Goal: Book appointment/travel/reservation

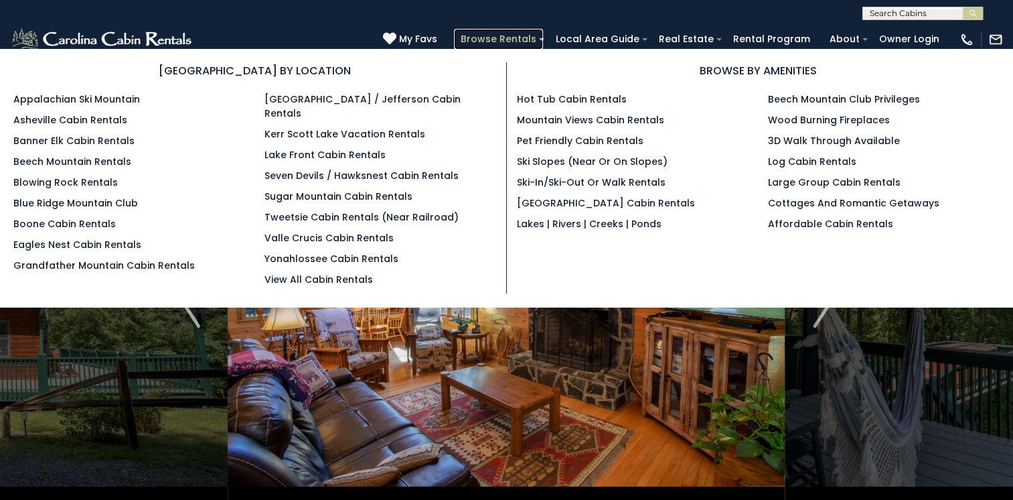
click at [517, 38] on link "Browse Rentals" at bounding box center [498, 39] width 89 height 21
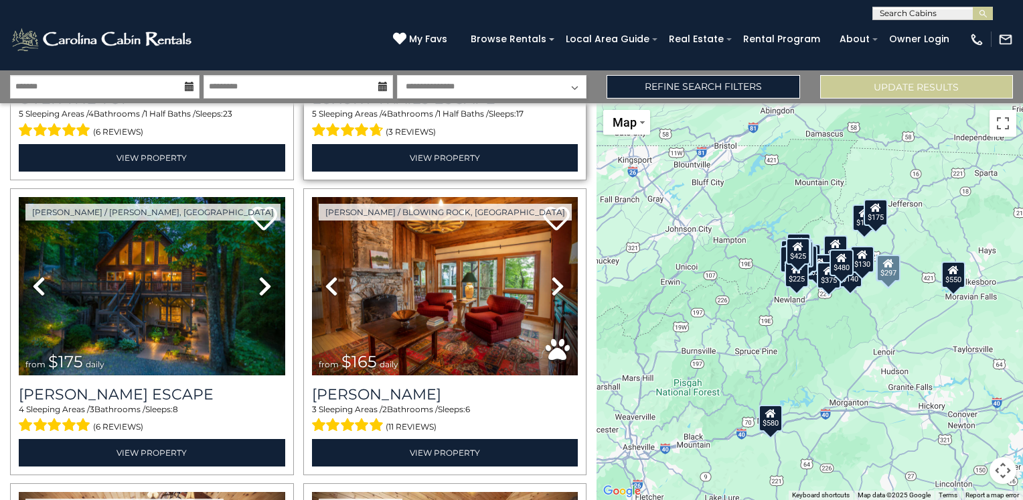
scroll to position [268, 0]
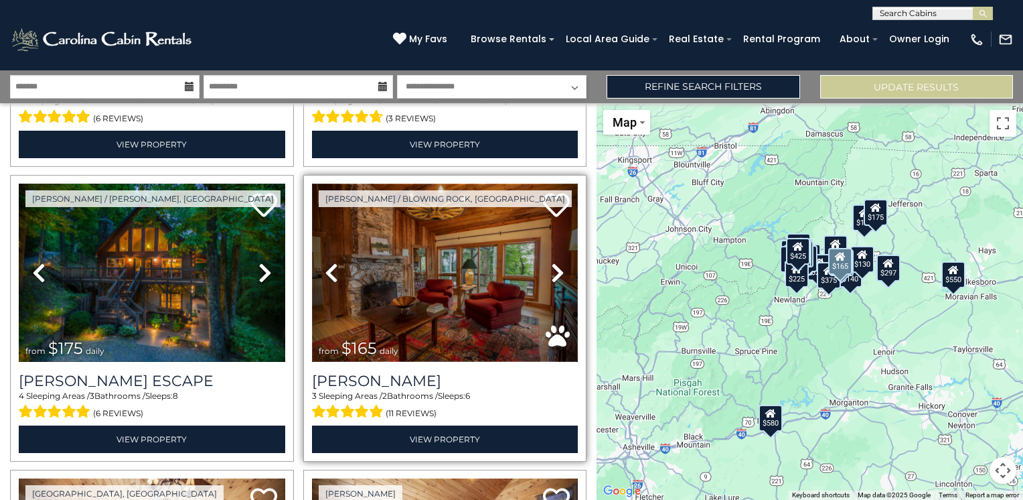
click at [469, 263] on img at bounding box center [445, 272] width 267 height 178
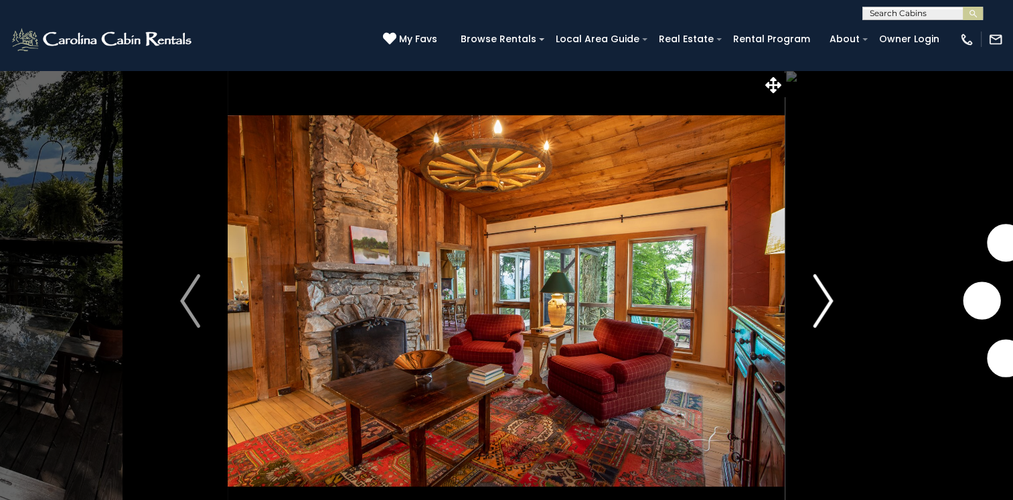
click at [826, 298] on img "Next" at bounding box center [823, 301] width 20 height 54
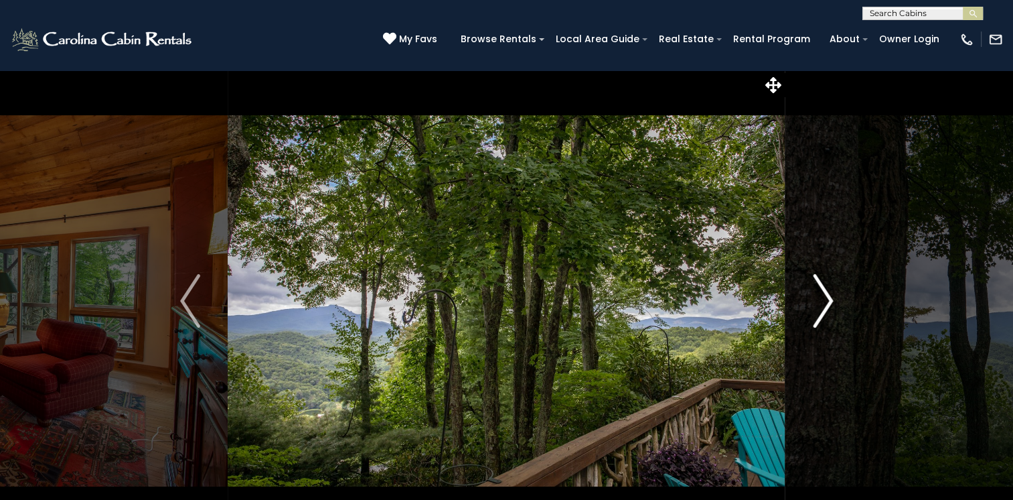
click at [824, 301] on img "Next" at bounding box center [823, 301] width 20 height 54
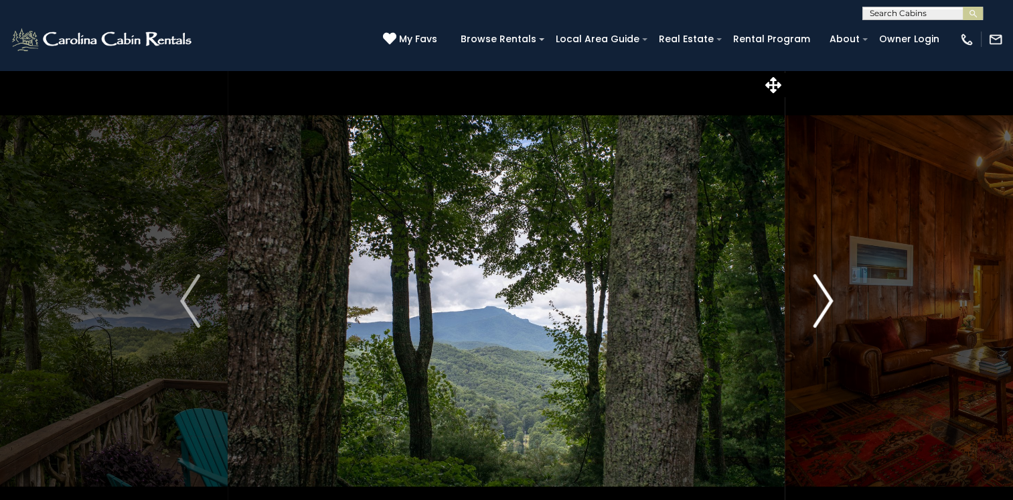
click at [824, 301] on img "Next" at bounding box center [823, 301] width 20 height 54
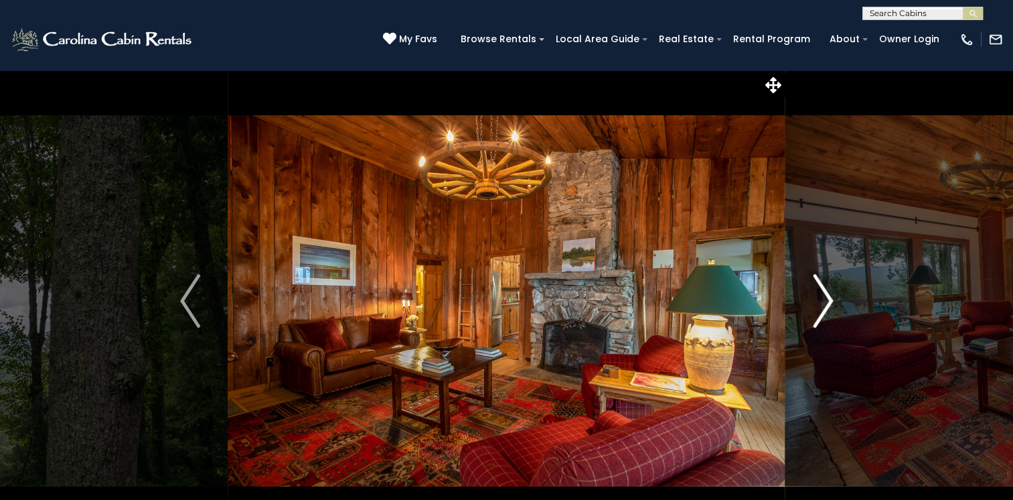
click at [824, 301] on img "Next" at bounding box center [823, 301] width 20 height 54
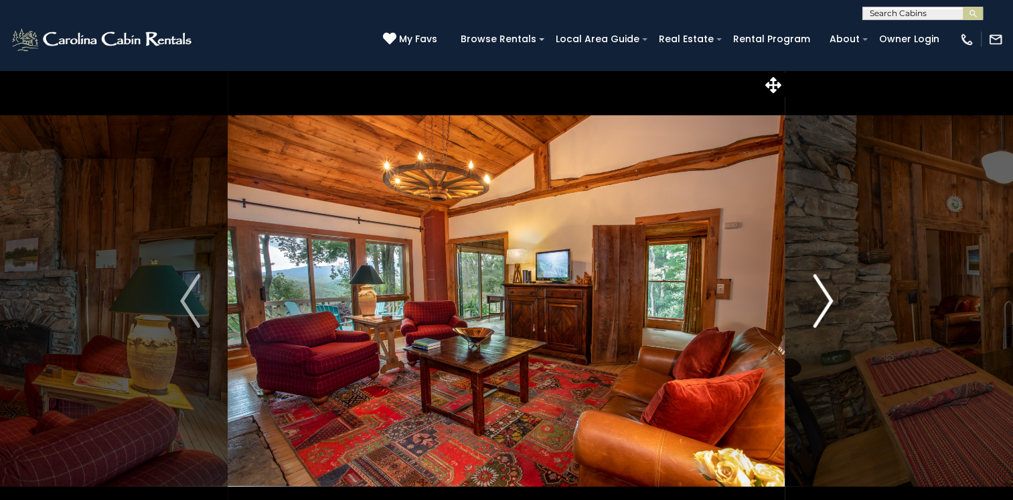
click at [825, 301] on img "Next" at bounding box center [823, 301] width 20 height 54
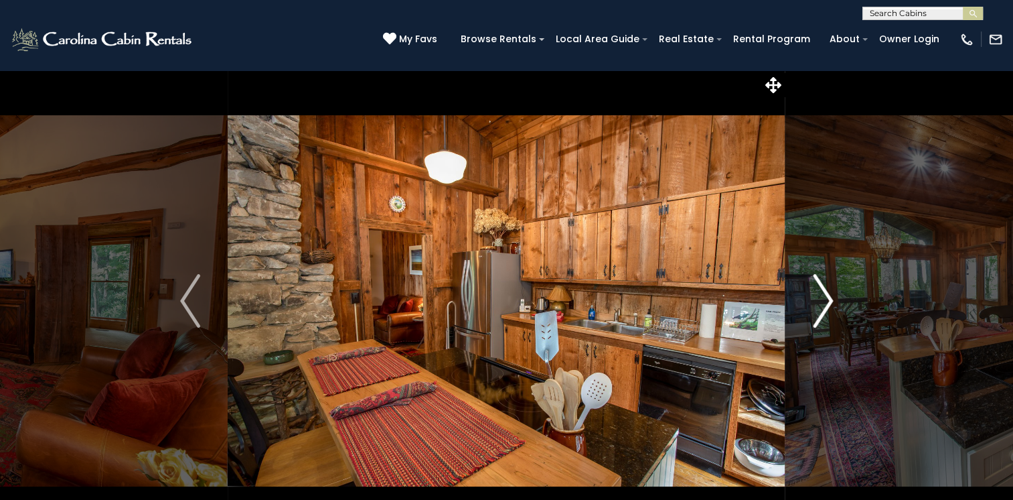
click at [825, 301] on img "Next" at bounding box center [823, 301] width 20 height 54
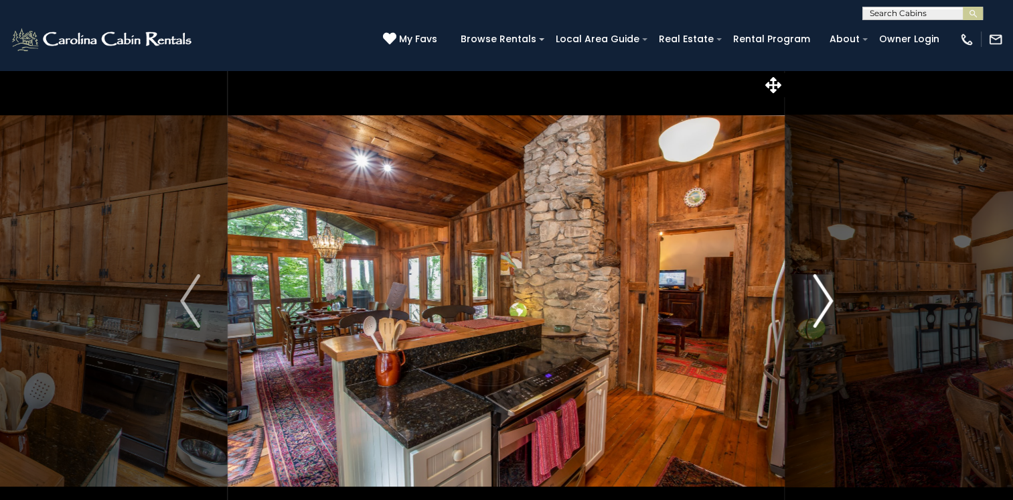
click at [825, 301] on img "Next" at bounding box center [823, 301] width 20 height 54
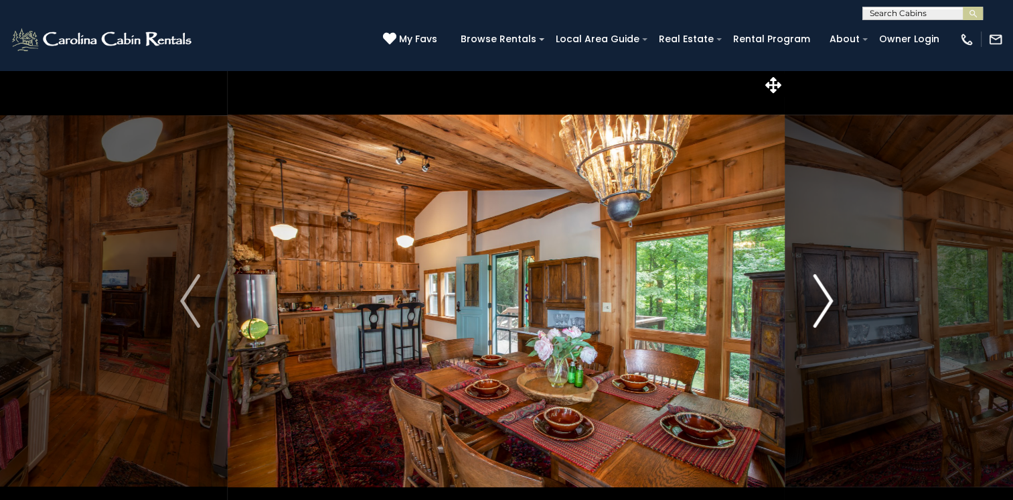
click at [825, 301] on img "Next" at bounding box center [823, 301] width 20 height 54
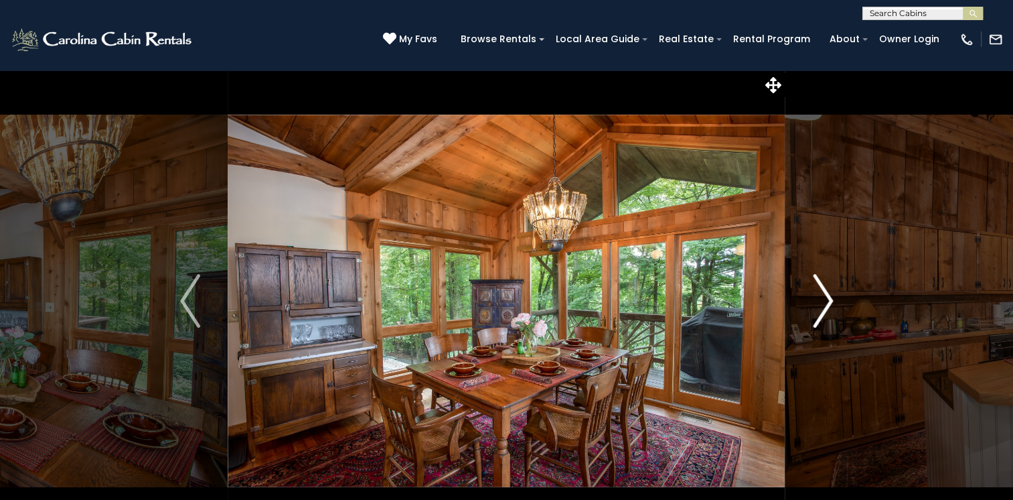
click at [825, 301] on img "Next" at bounding box center [823, 301] width 20 height 54
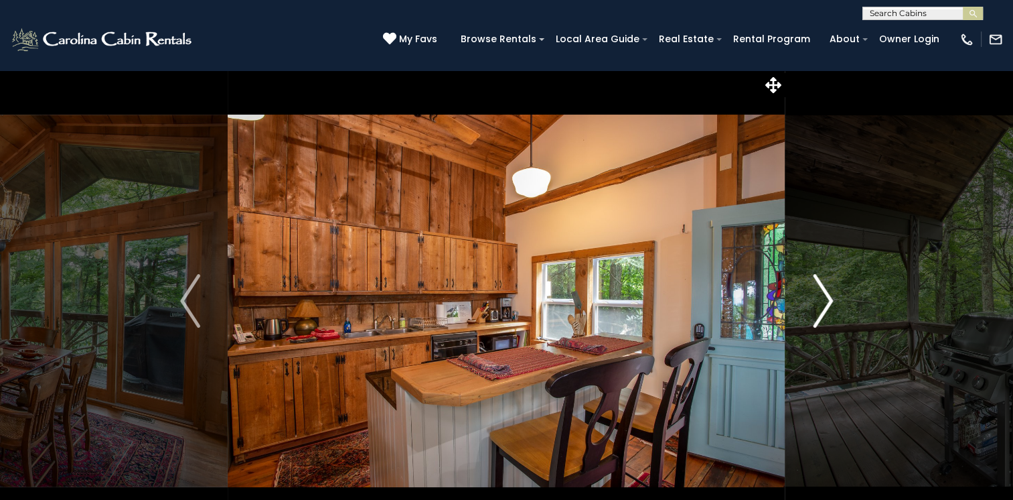
click at [825, 301] on img "Next" at bounding box center [823, 301] width 20 height 54
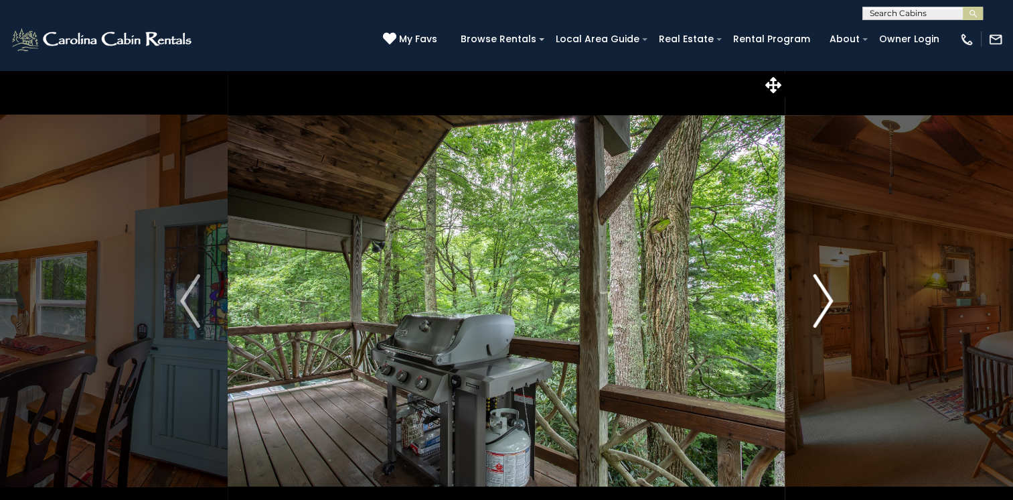
click at [825, 301] on img "Next" at bounding box center [823, 301] width 20 height 54
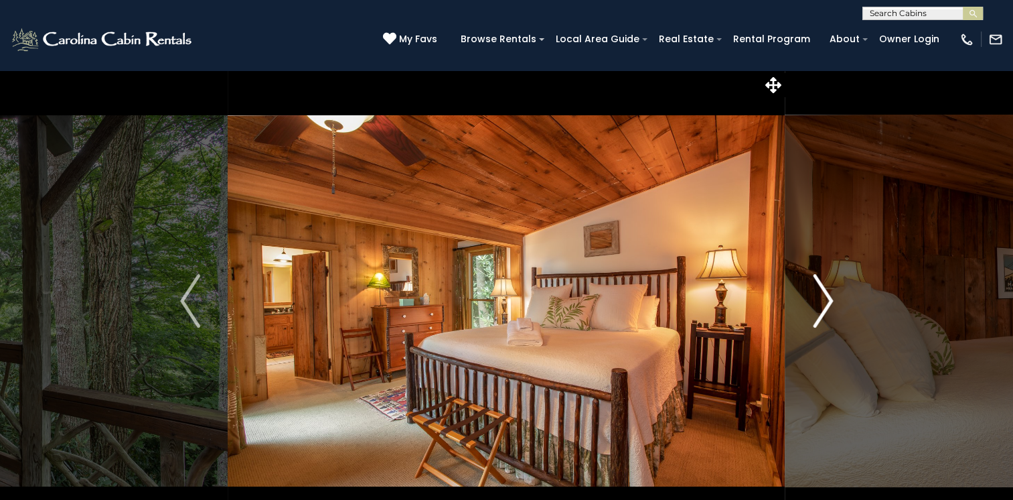
click at [825, 301] on img "Next" at bounding box center [823, 301] width 20 height 54
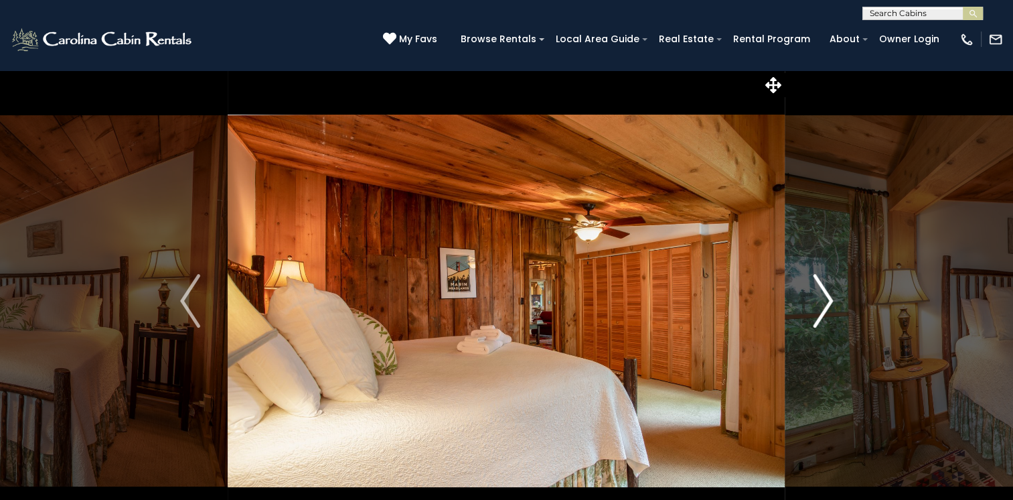
click at [825, 301] on img "Next" at bounding box center [823, 301] width 20 height 54
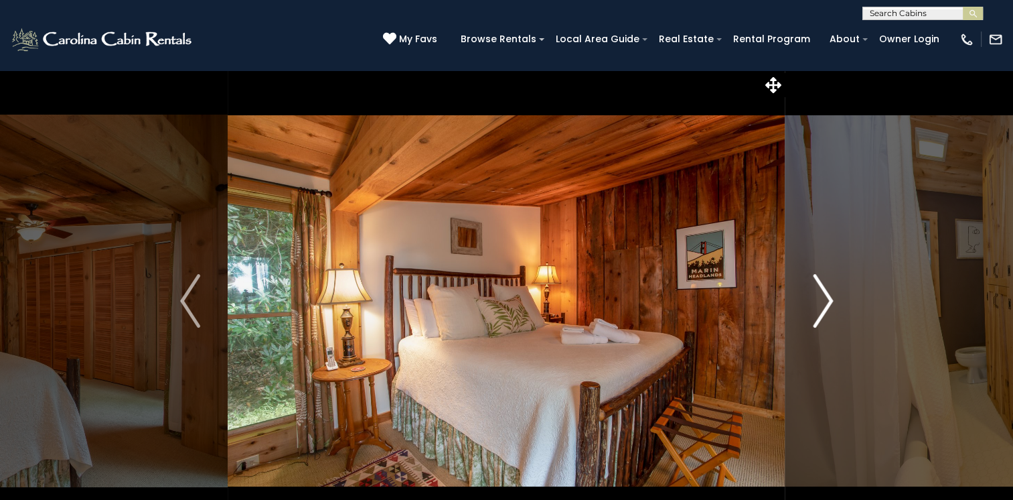
click at [825, 301] on img "Next" at bounding box center [823, 301] width 20 height 54
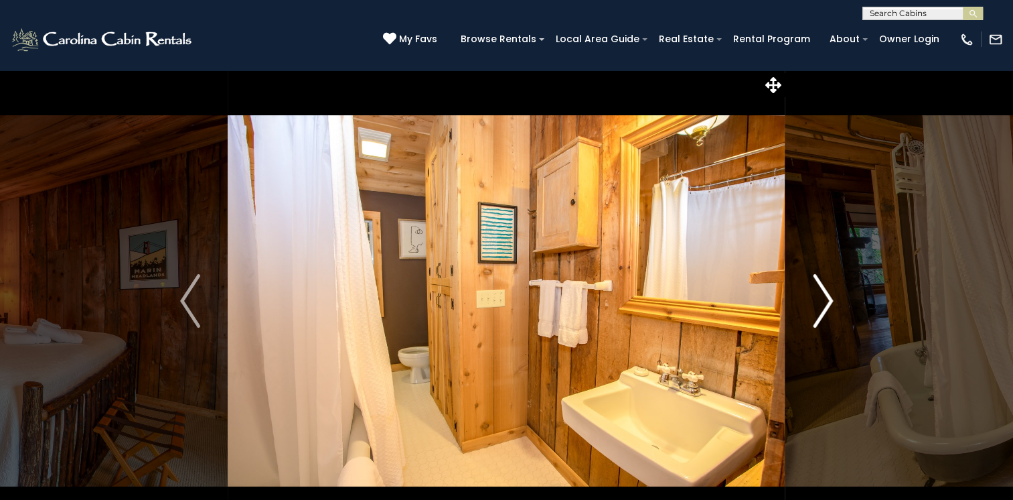
click at [825, 301] on img "Next" at bounding box center [823, 301] width 20 height 54
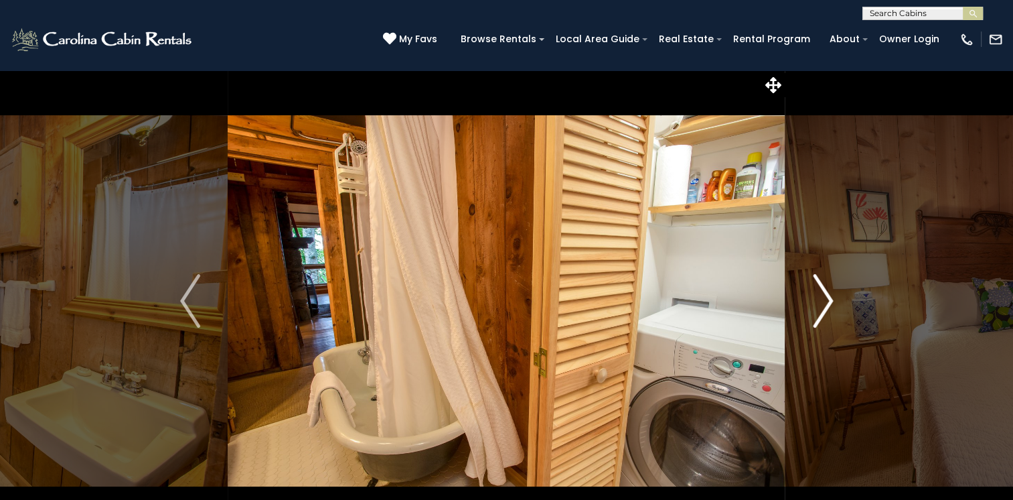
click at [825, 301] on img "Next" at bounding box center [823, 301] width 20 height 54
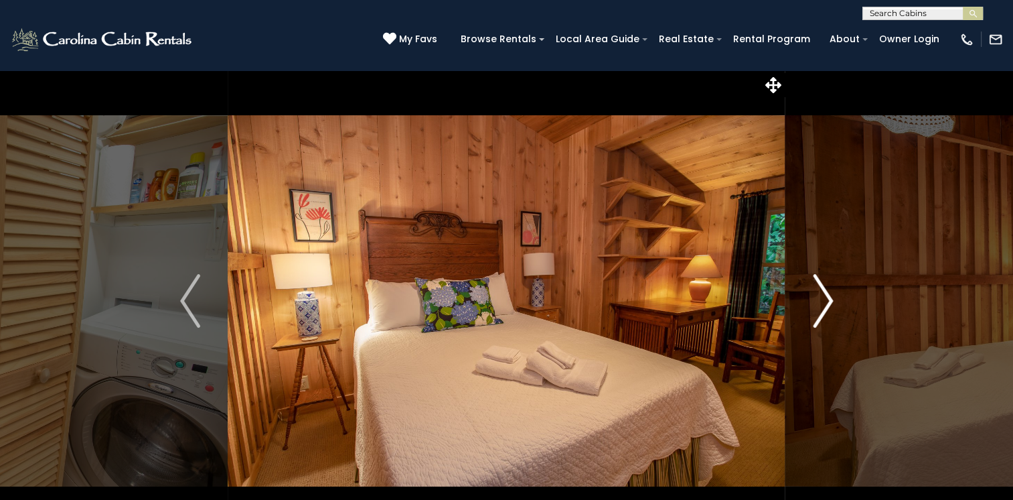
click at [825, 301] on img "Next" at bounding box center [823, 301] width 20 height 54
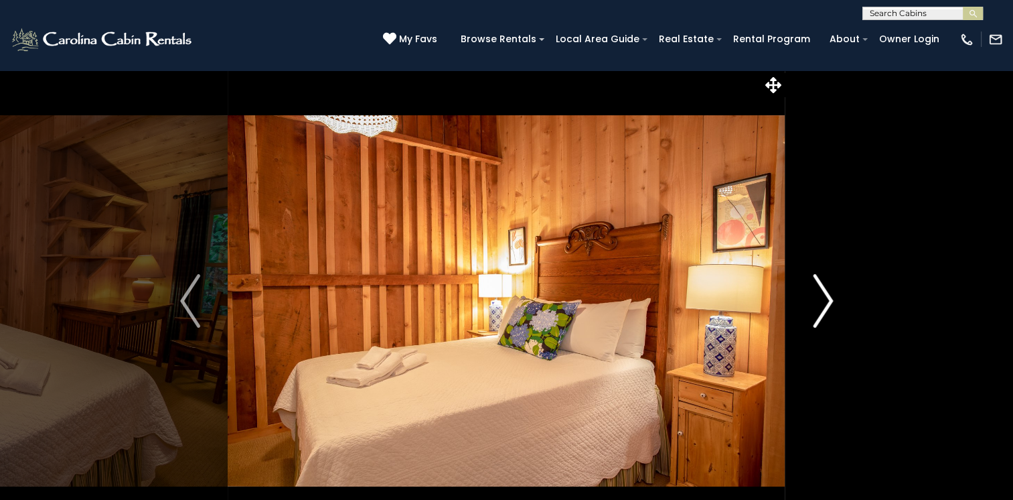
click at [825, 301] on img "Next" at bounding box center [823, 301] width 20 height 54
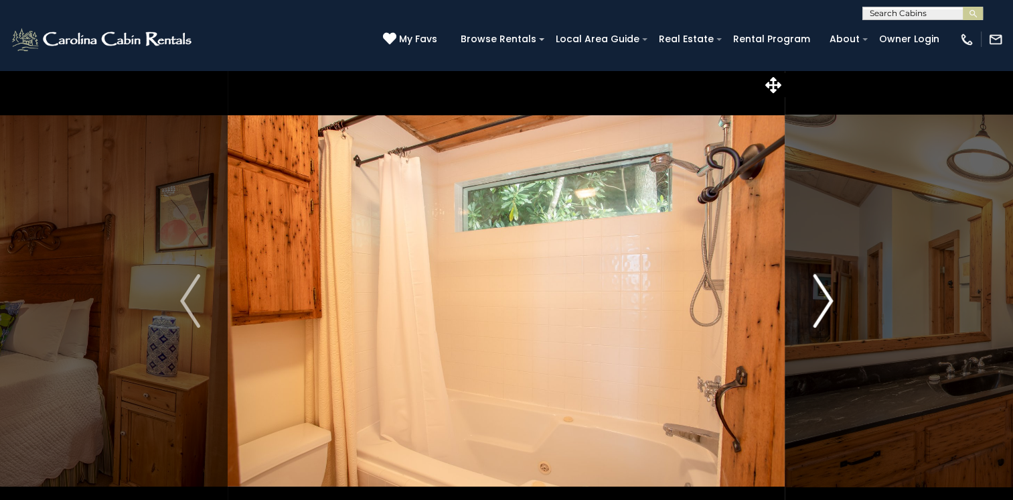
click at [825, 301] on img "Next" at bounding box center [823, 301] width 20 height 54
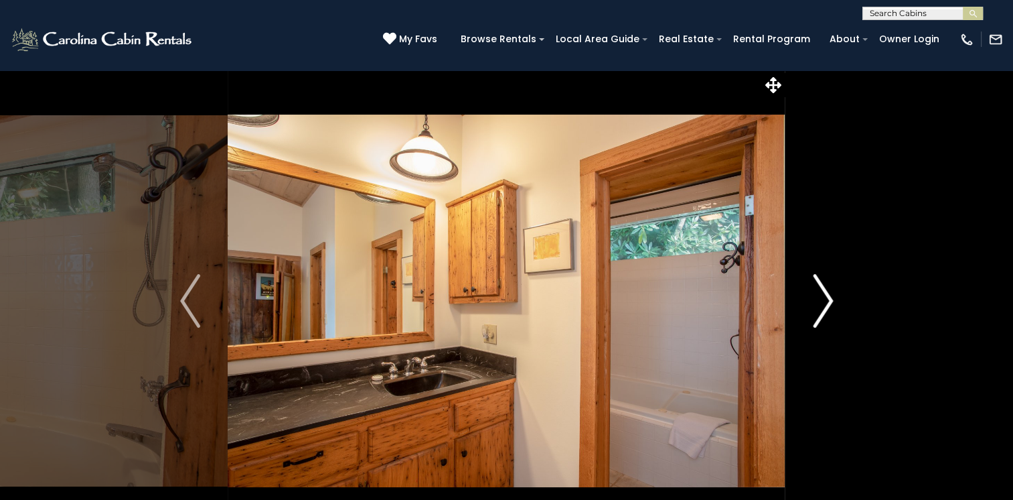
click at [825, 301] on img "Next" at bounding box center [823, 301] width 20 height 54
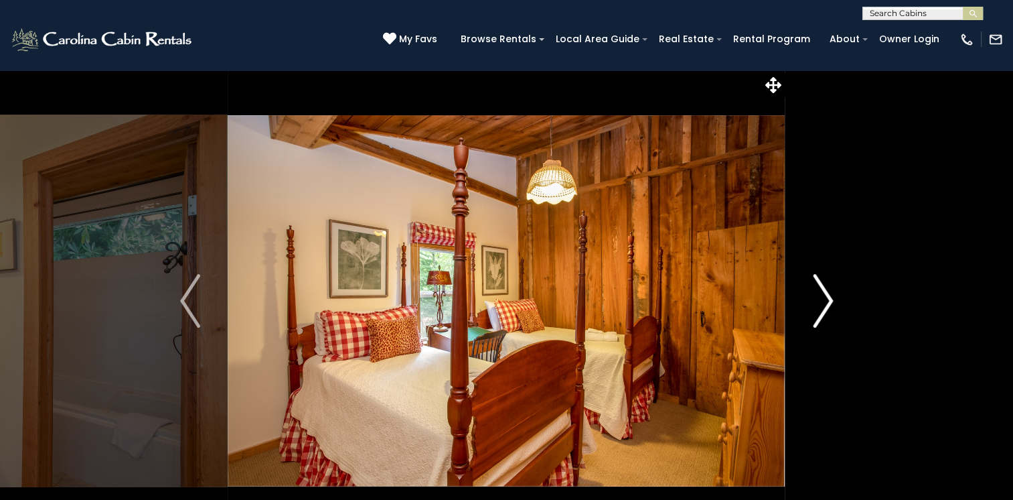
click at [825, 301] on img "Next" at bounding box center [823, 301] width 20 height 54
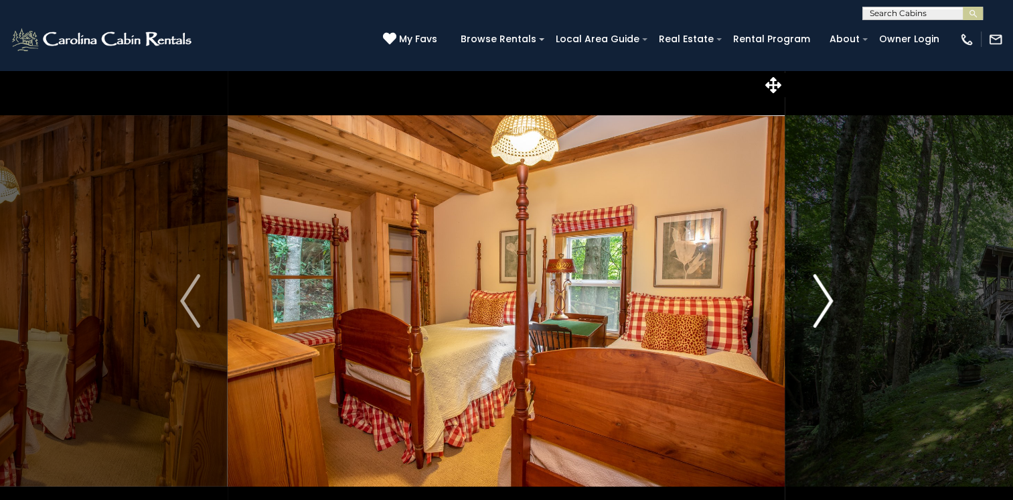
click at [825, 301] on img "Next" at bounding box center [823, 301] width 20 height 54
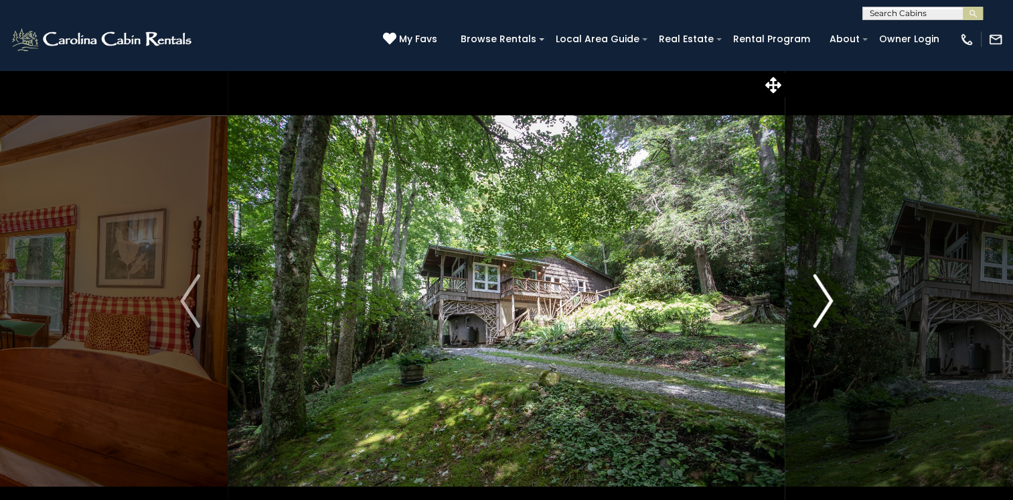
click at [825, 301] on img "Next" at bounding box center [823, 301] width 20 height 54
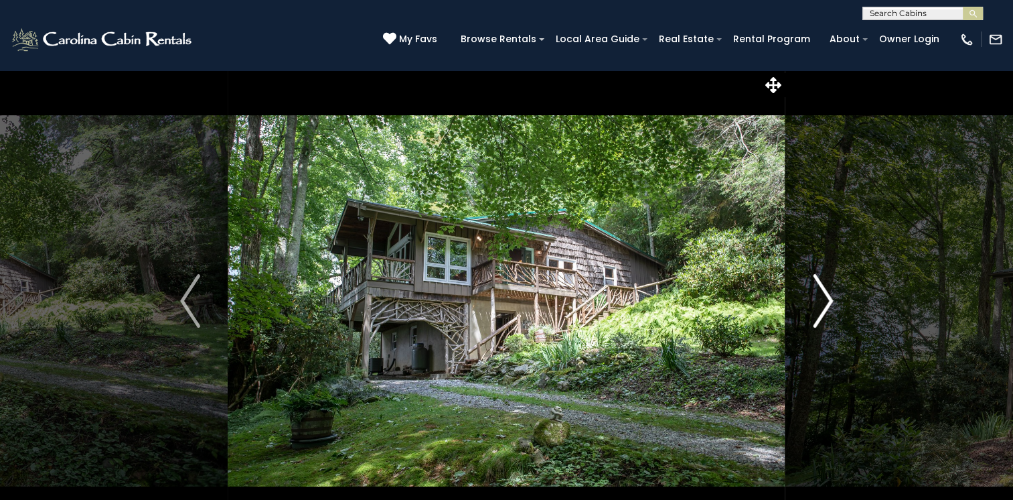
click at [825, 301] on img "Next" at bounding box center [823, 301] width 20 height 54
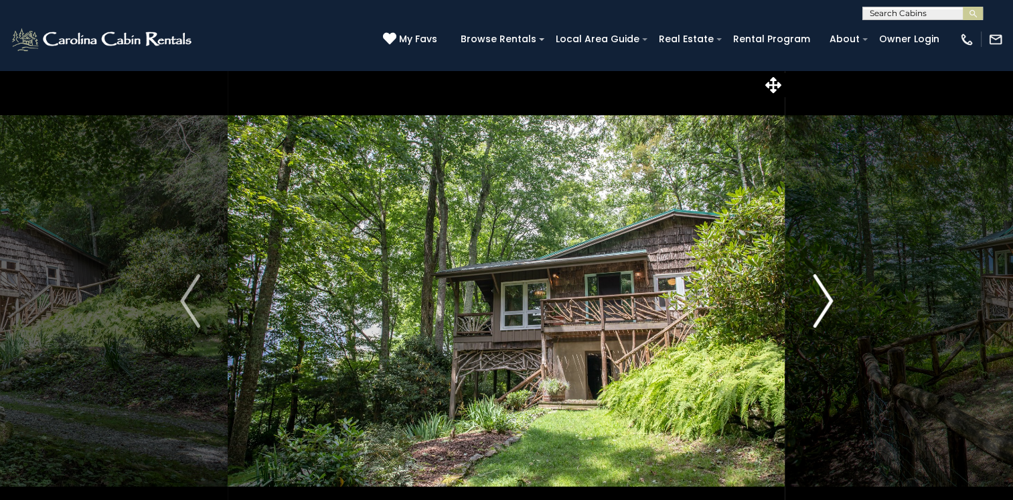
click at [825, 301] on img "Next" at bounding box center [823, 301] width 20 height 54
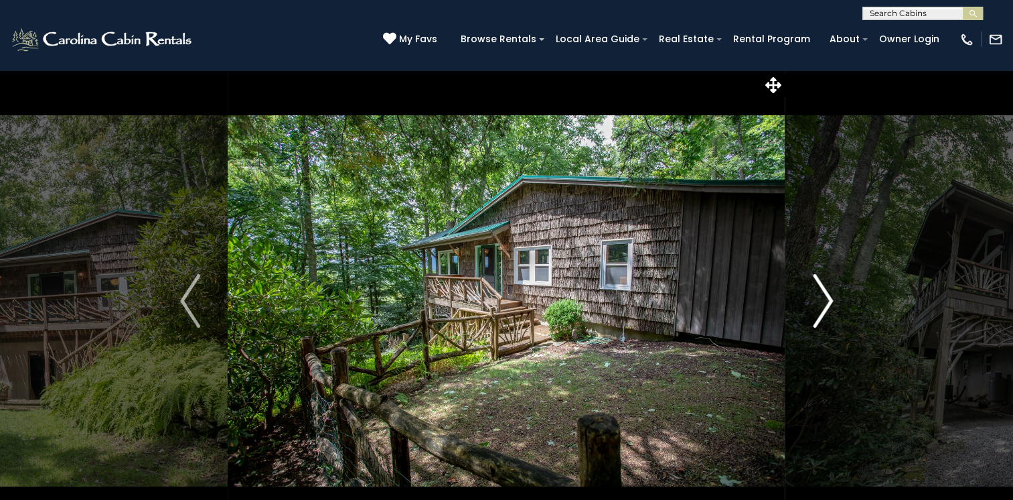
click at [825, 301] on img "Next" at bounding box center [823, 301] width 20 height 54
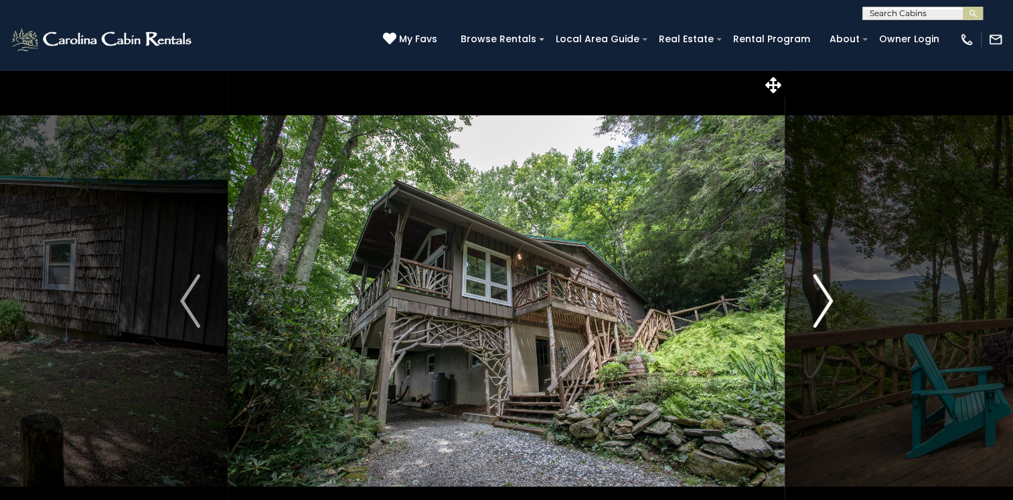
click at [825, 301] on img "Next" at bounding box center [823, 301] width 20 height 54
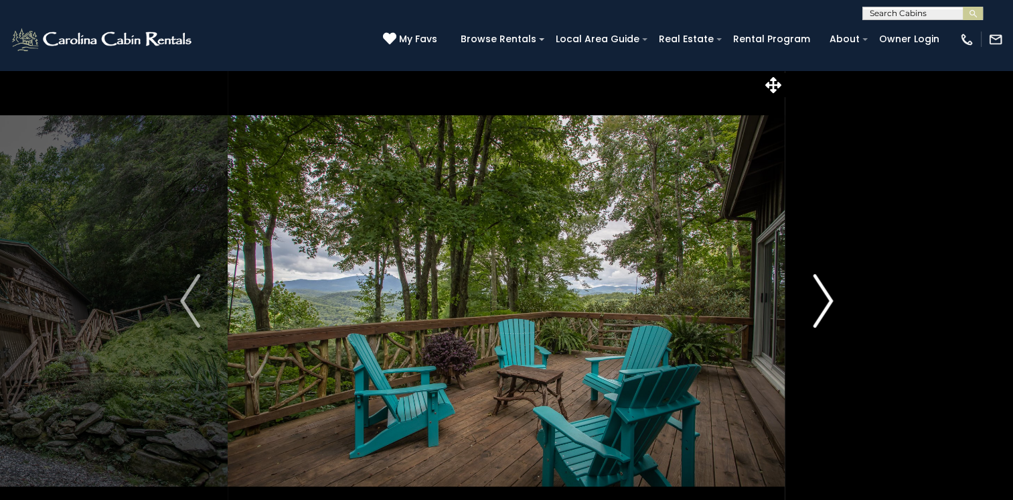
click at [825, 301] on img "Next" at bounding box center [823, 301] width 20 height 54
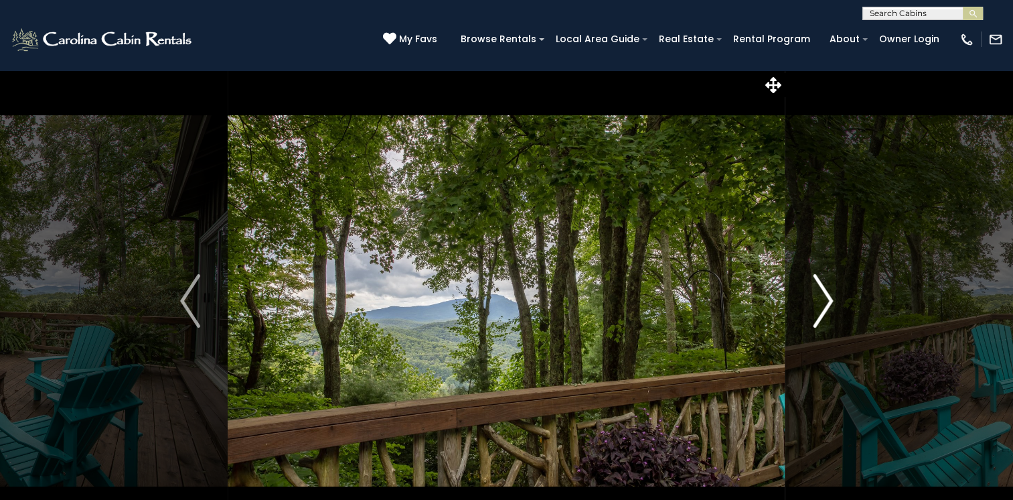
click at [825, 301] on img "Next" at bounding box center [823, 301] width 20 height 54
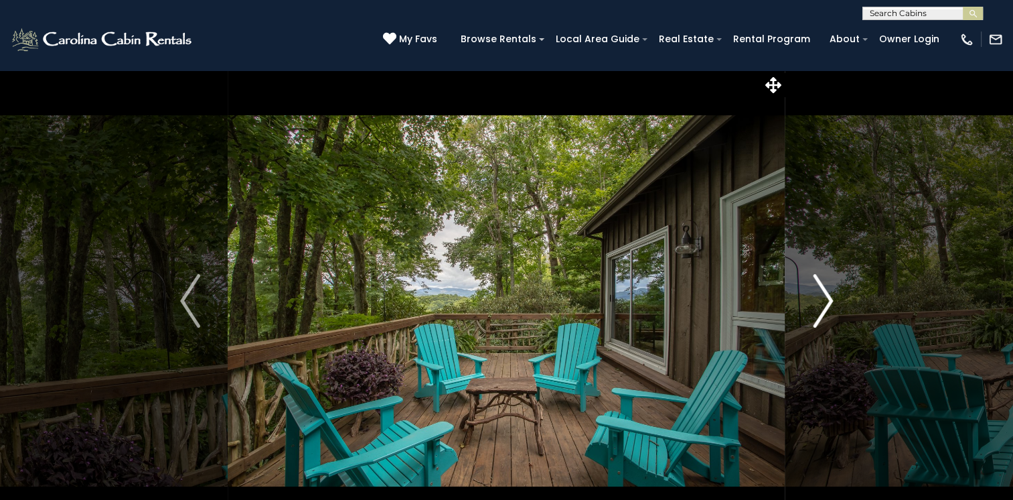
click at [825, 301] on img "Next" at bounding box center [823, 301] width 20 height 54
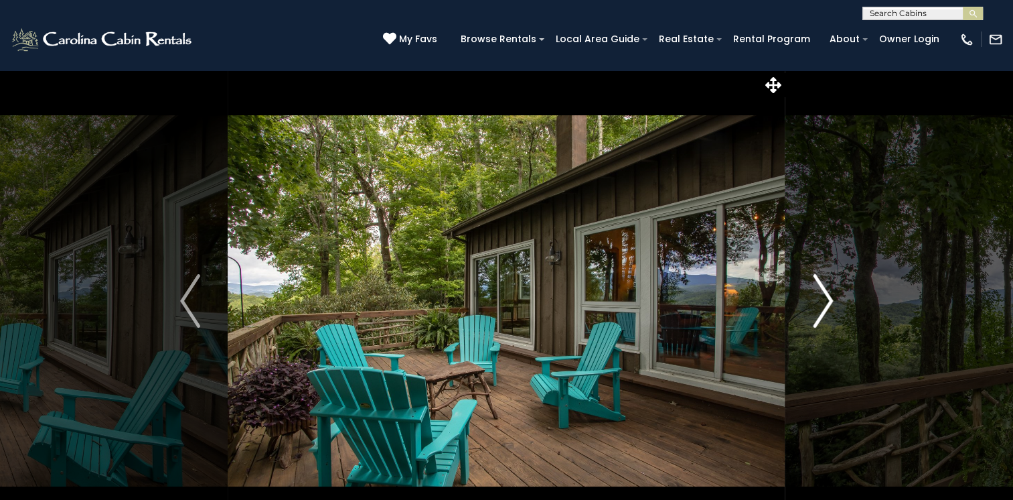
click at [825, 301] on img "Next" at bounding box center [823, 301] width 20 height 54
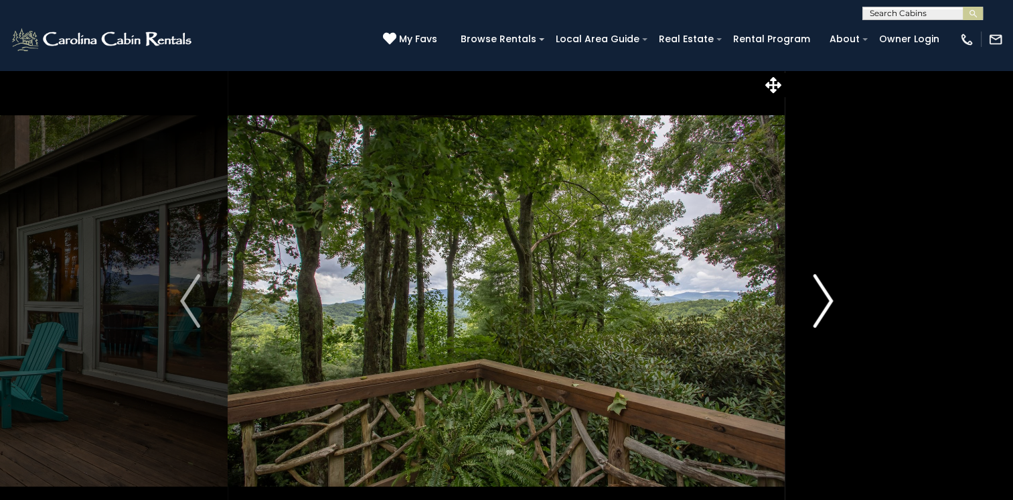
click at [825, 301] on img "Next" at bounding box center [823, 301] width 20 height 54
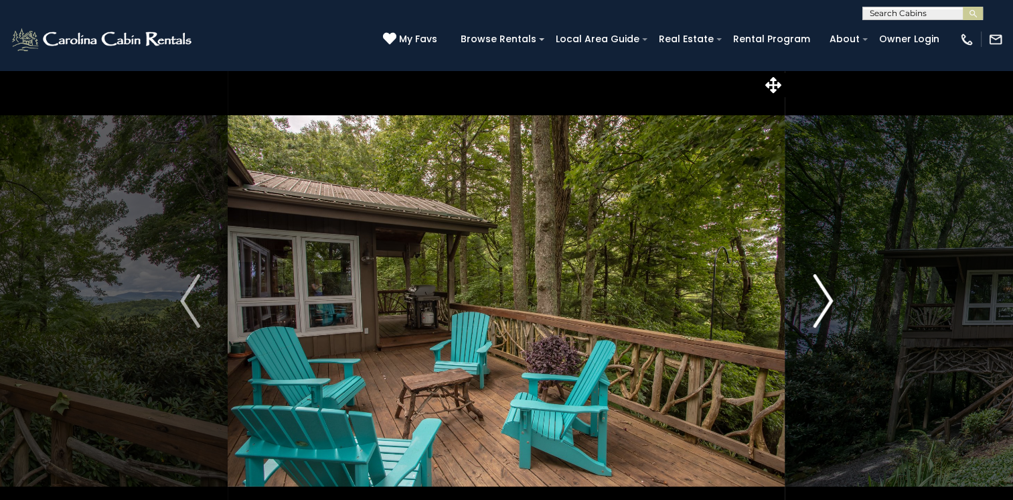
click at [825, 301] on img "Next" at bounding box center [823, 301] width 20 height 54
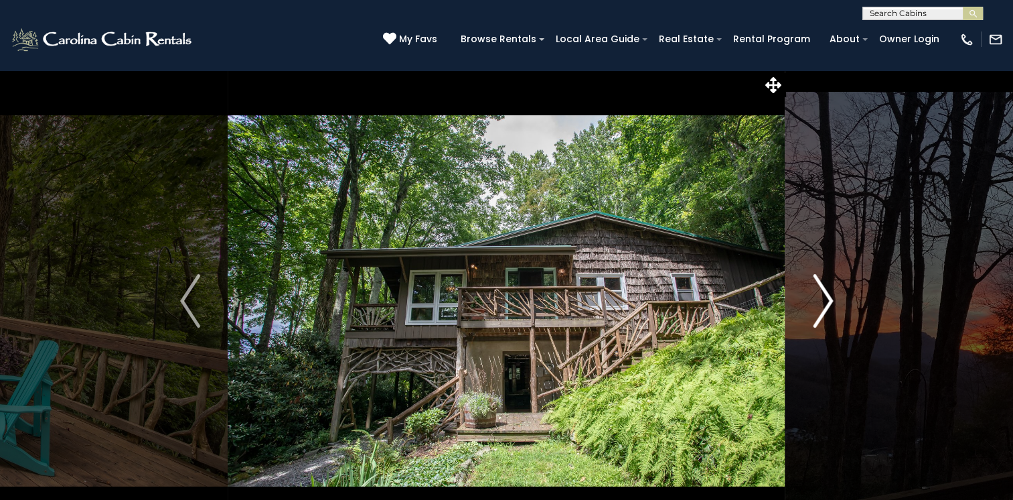
click at [825, 301] on img "Next" at bounding box center [823, 301] width 20 height 54
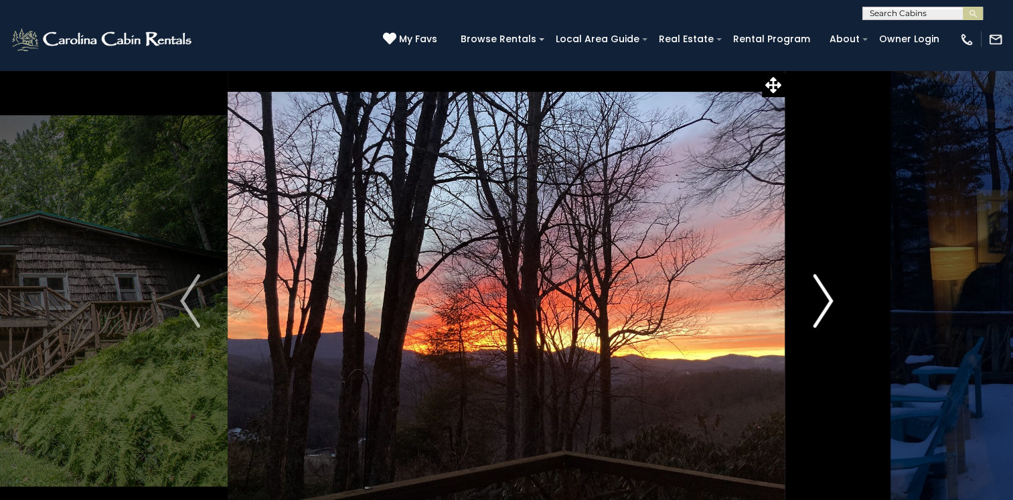
click at [825, 301] on img "Next" at bounding box center [823, 301] width 20 height 54
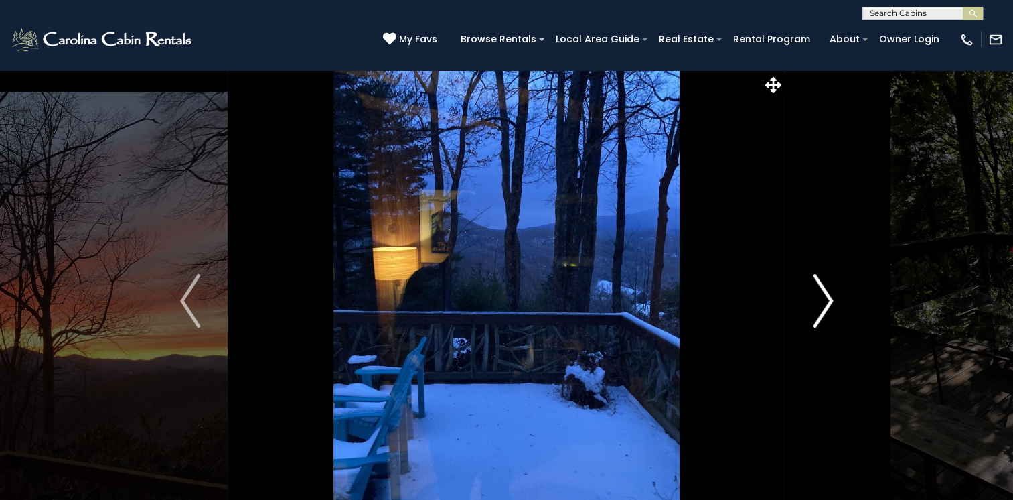
click at [825, 301] on img "Next" at bounding box center [823, 301] width 20 height 54
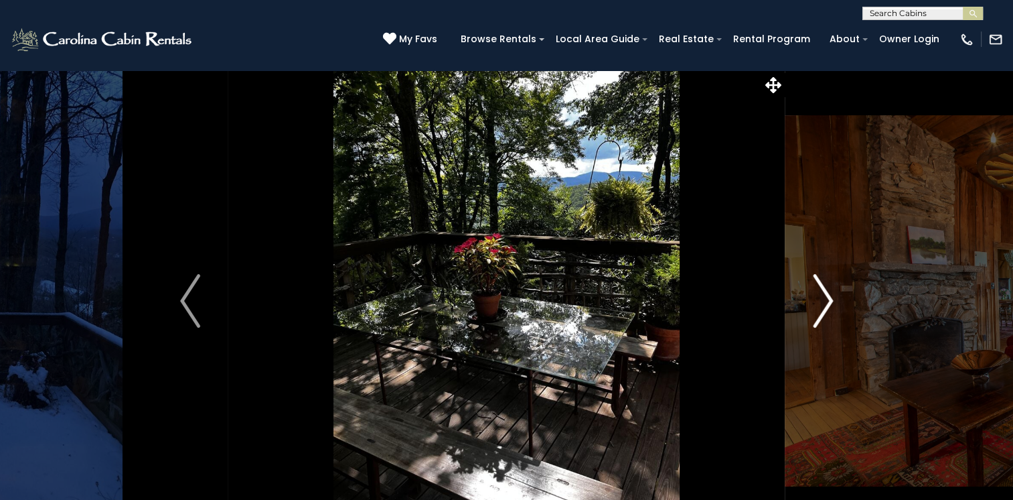
click at [825, 301] on img "Next" at bounding box center [823, 301] width 20 height 54
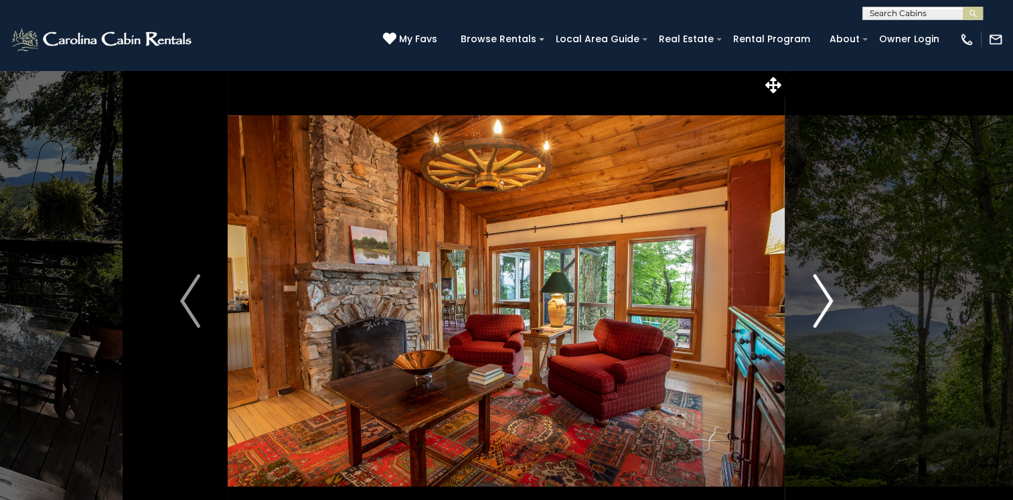
click at [825, 301] on img "Next" at bounding box center [823, 301] width 20 height 54
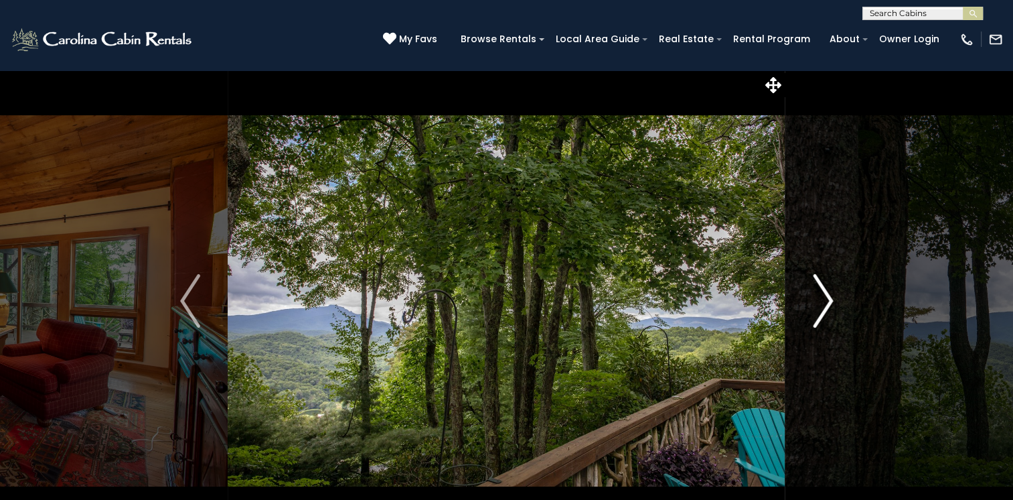
click at [825, 301] on img "Next" at bounding box center [823, 301] width 20 height 54
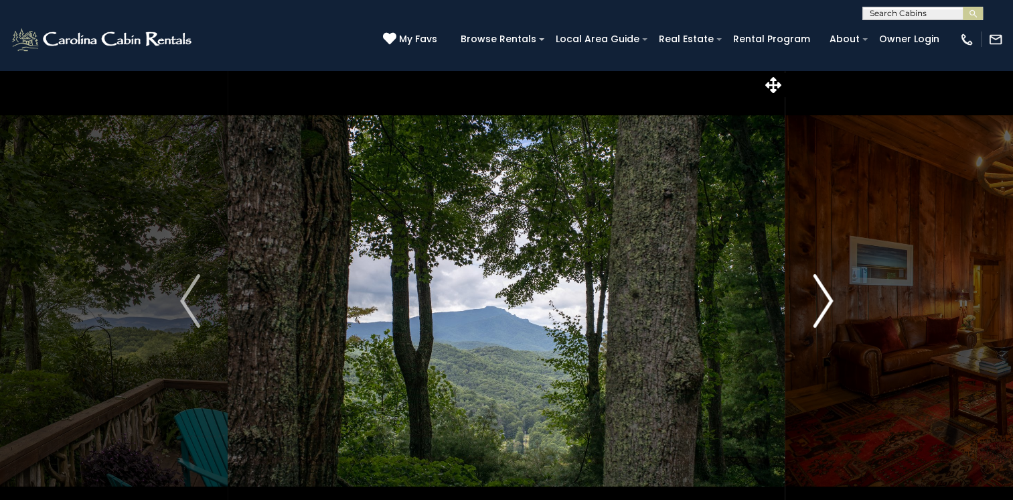
click at [825, 301] on img "Next" at bounding box center [823, 301] width 20 height 54
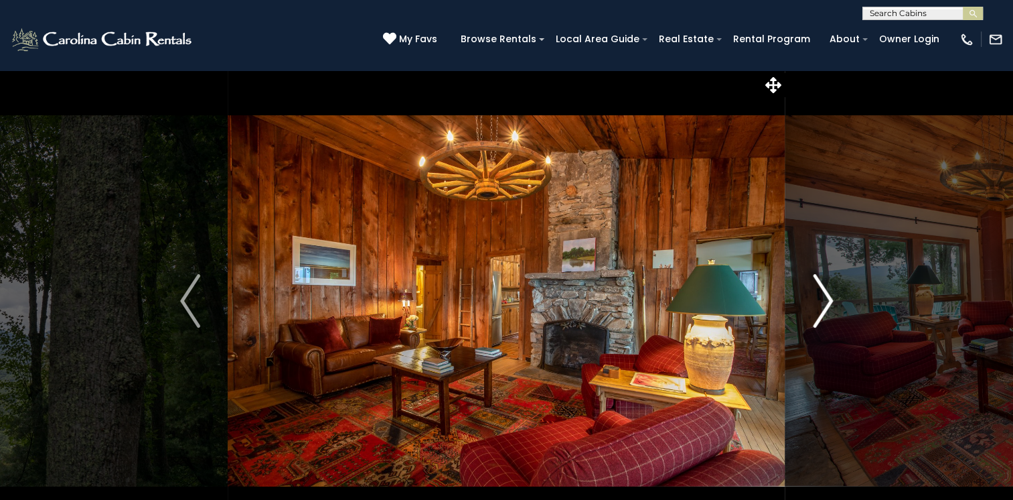
click at [825, 301] on img "Next" at bounding box center [823, 301] width 20 height 54
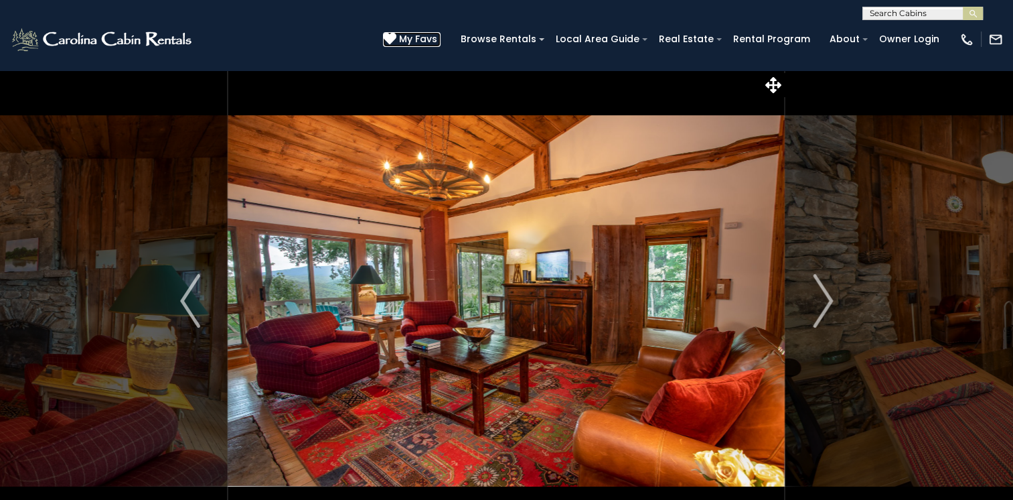
click at [429, 38] on span "My Favs" at bounding box center [418, 39] width 38 height 14
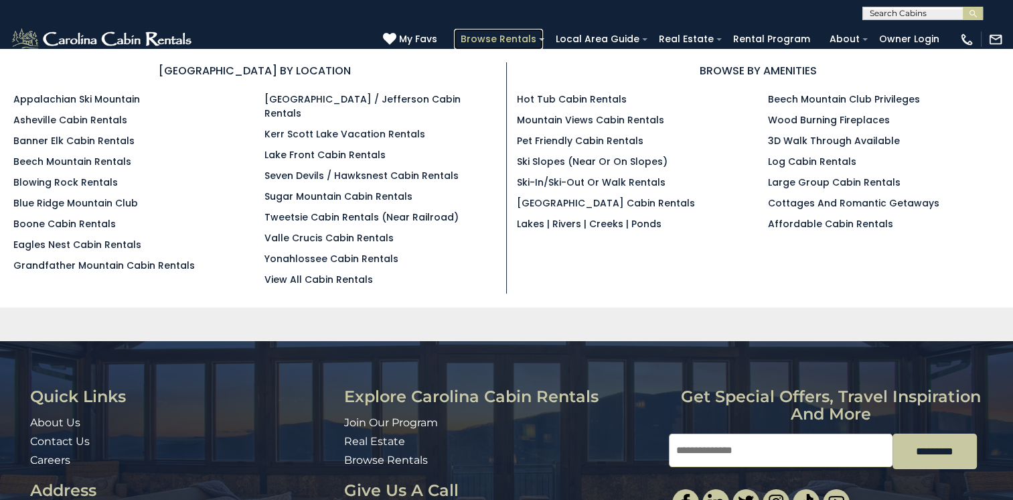
click at [512, 39] on link "Browse Rentals" at bounding box center [498, 39] width 89 height 21
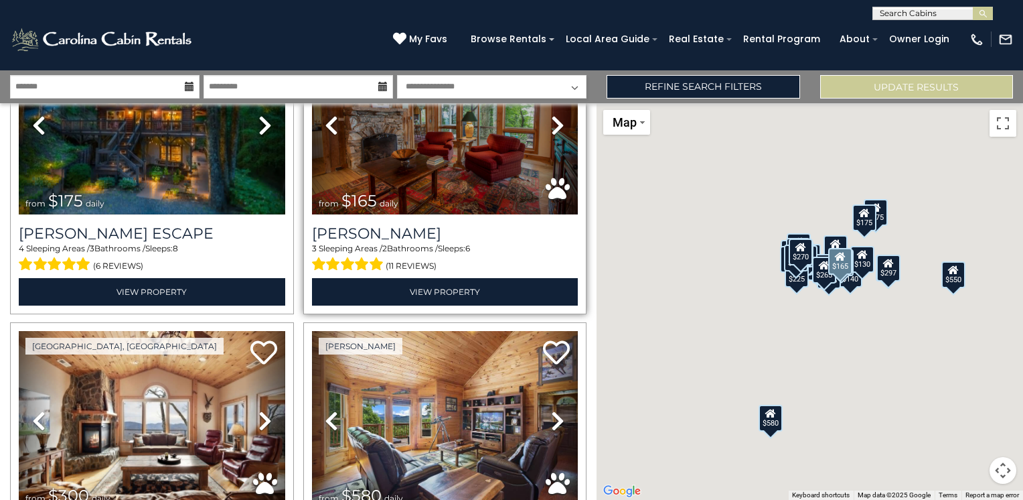
scroll to position [335, 0]
